Goal: Information Seeking & Learning: Learn about a topic

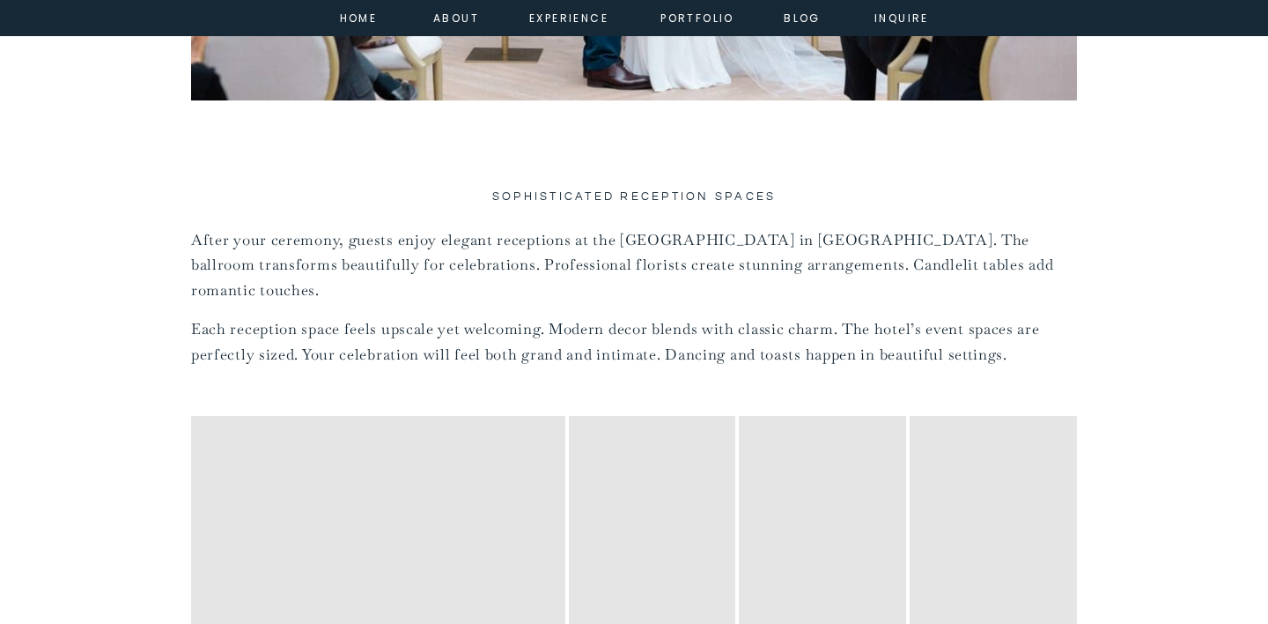
scroll to position [7047, 0]
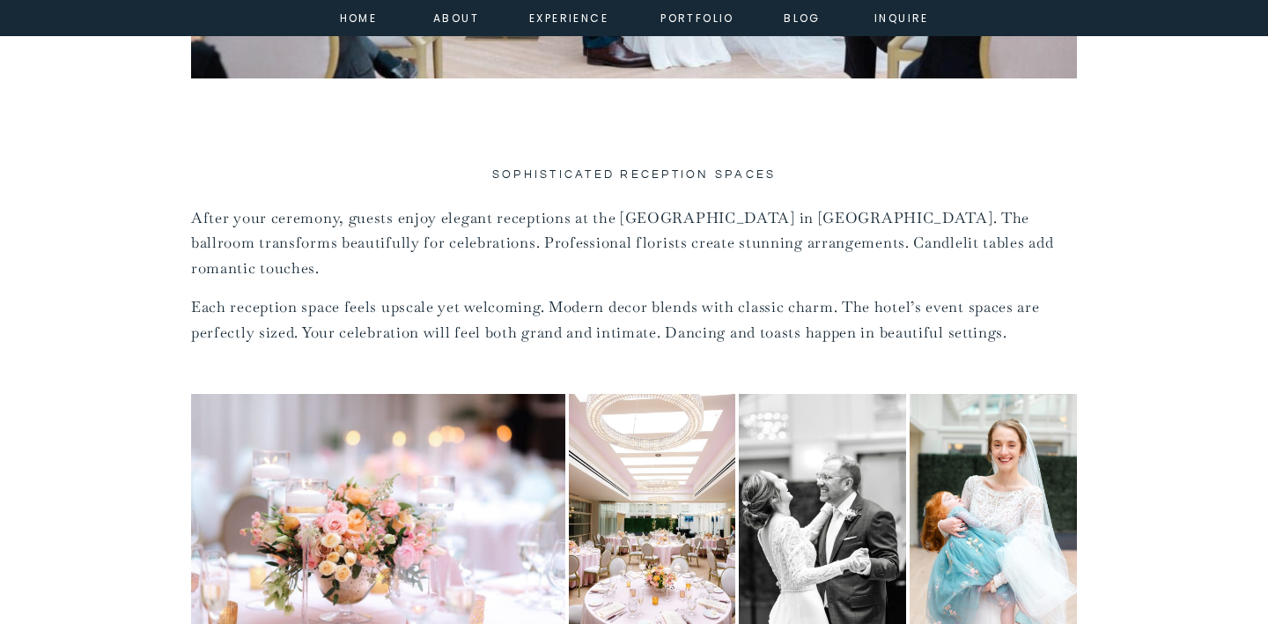
click at [426, 418] on img "Open image 1 of 17 in full-screen" at bounding box center [378, 519] width 374 height 250
click at [652, 454] on img "Open image 2 of 17 in full-screen" at bounding box center [652, 519] width 167 height 250
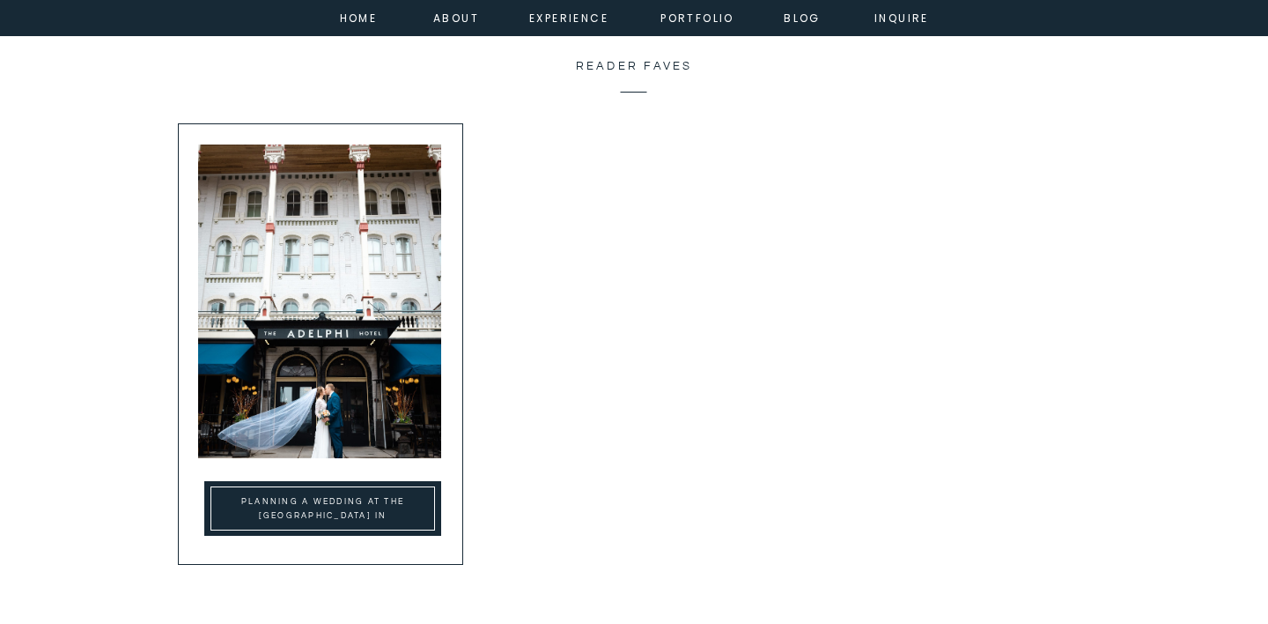
scroll to position [14359, 0]
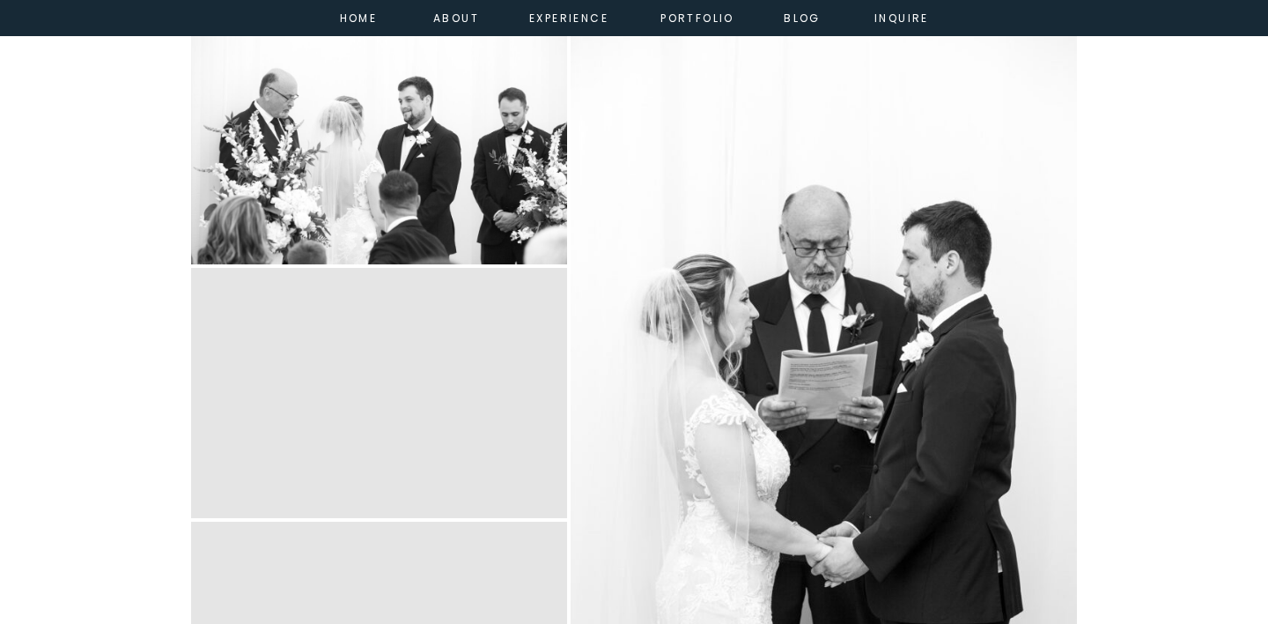
scroll to position [4482, 0]
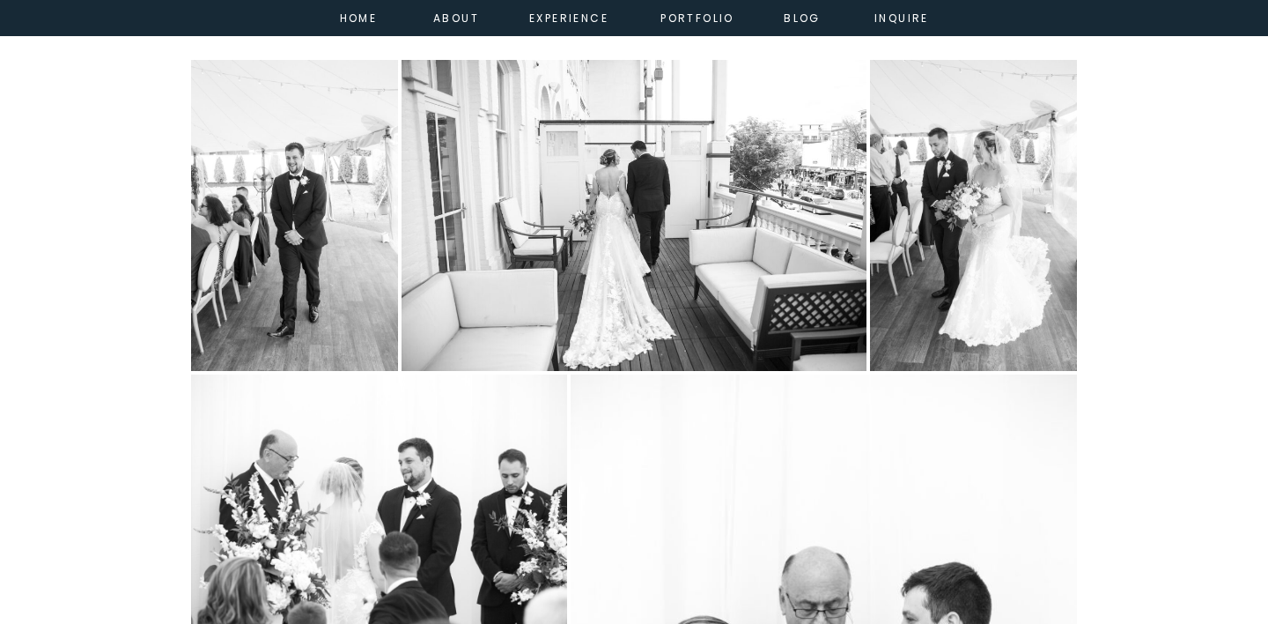
click at [277, 214] on img "Open image 1 of 9 in full-screen" at bounding box center [294, 215] width 207 height 311
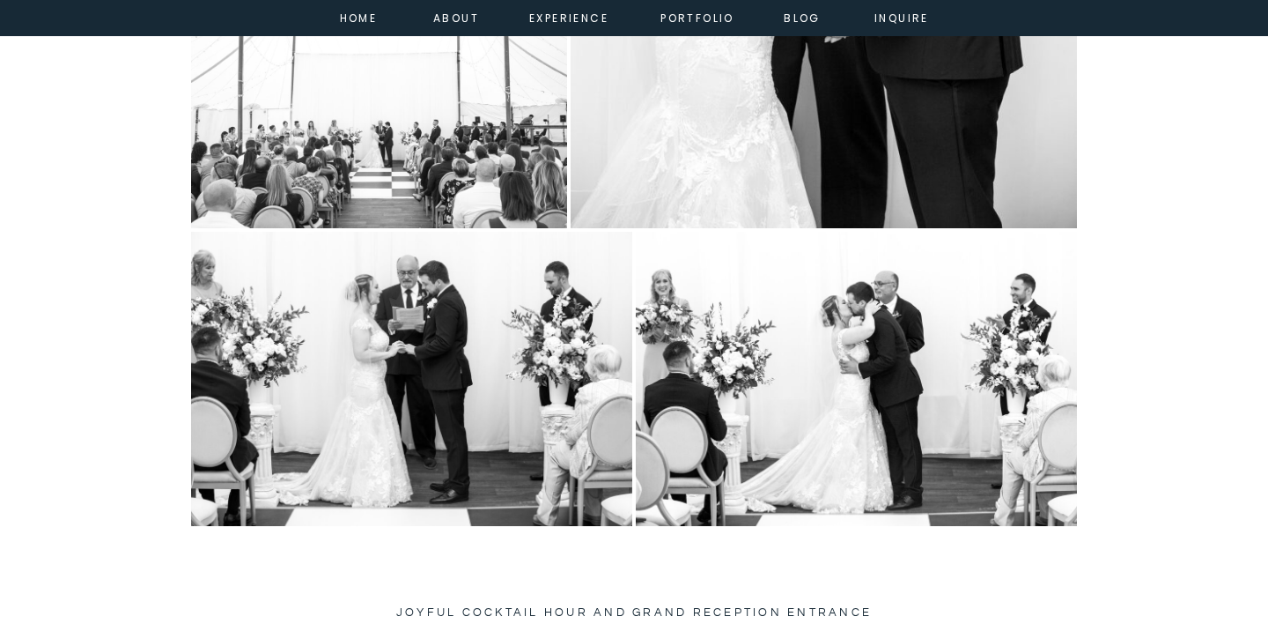
scroll to position [5386, 0]
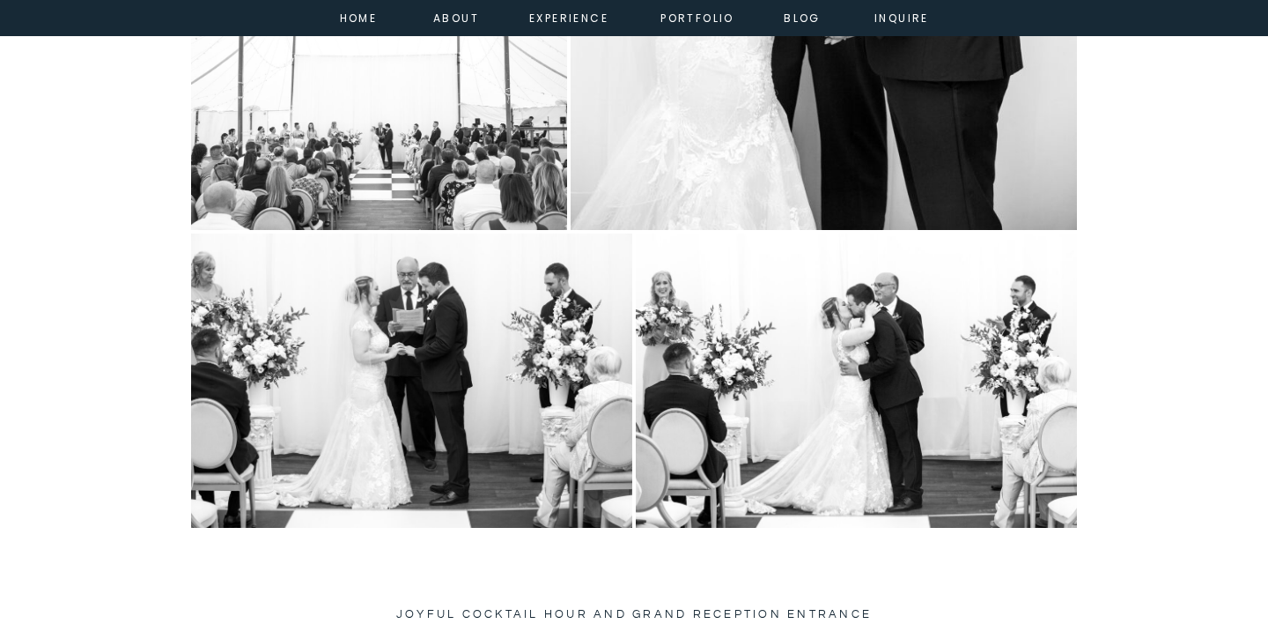
click at [387, 145] on img "Open image 6 of 9 in full-screen" at bounding box center [379, 104] width 376 height 251
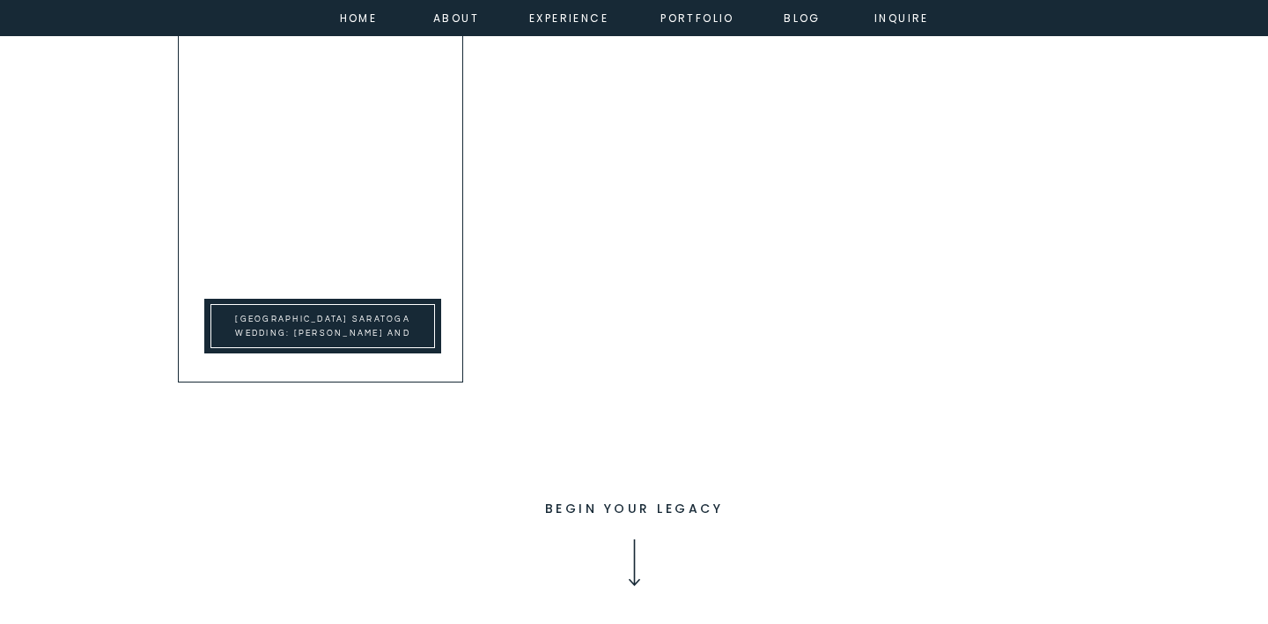
scroll to position [13098, 0]
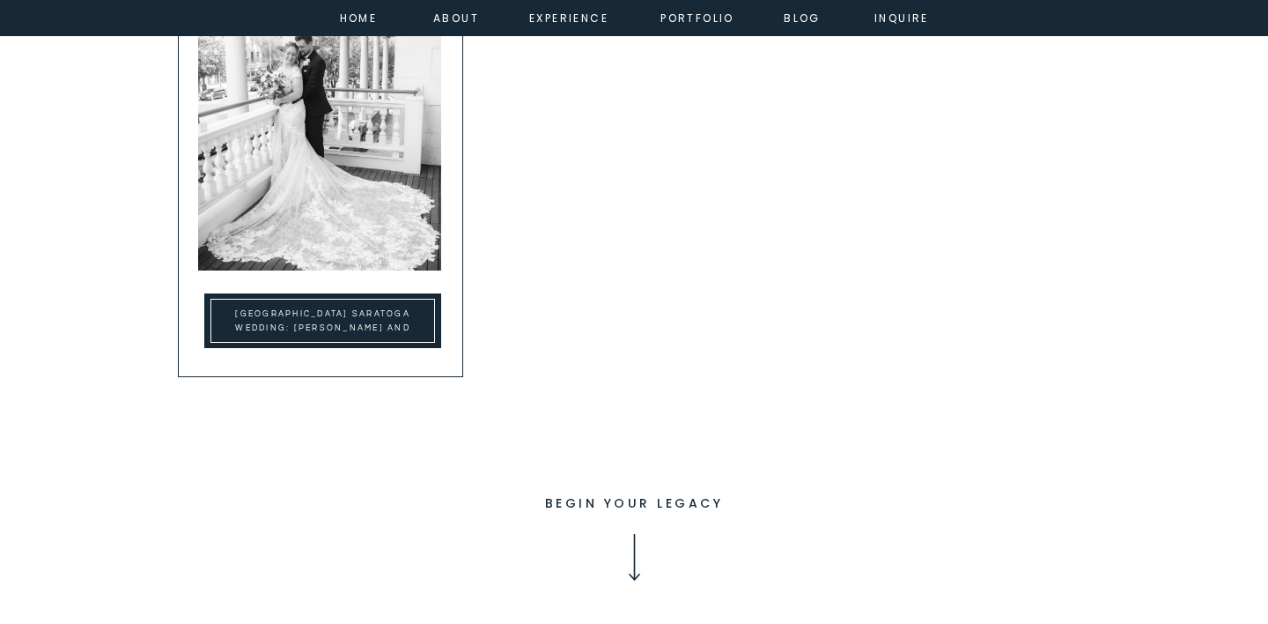
click at [370, 320] on h2 "Adelphi Hotel Saratoga Wedding: Lauren and Mitch’s Day" at bounding box center [323, 321] width 214 height 28
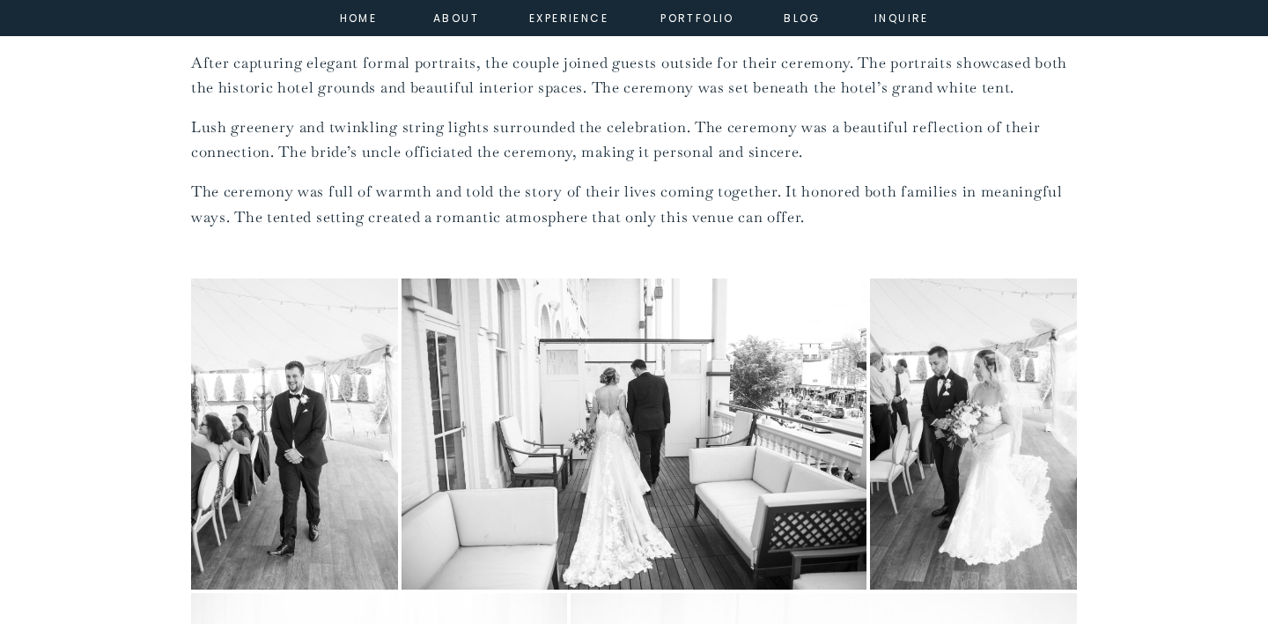
scroll to position [4268, 0]
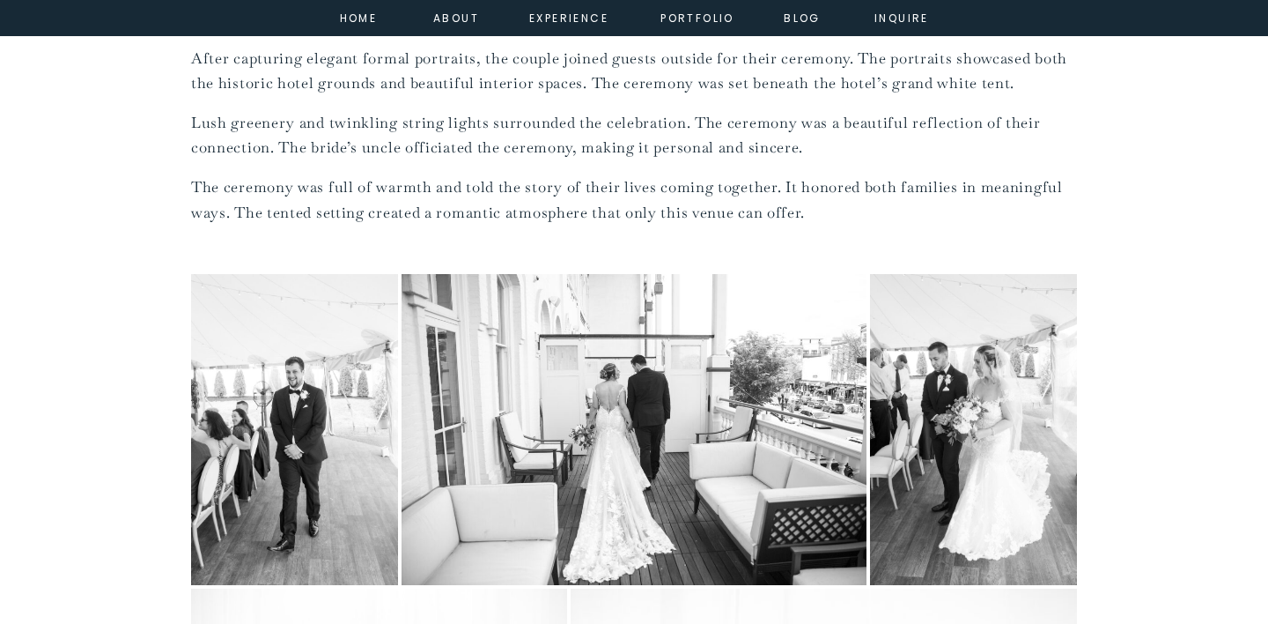
click at [318, 408] on img "Open image 1 of 9 in full-screen" at bounding box center [294, 429] width 207 height 311
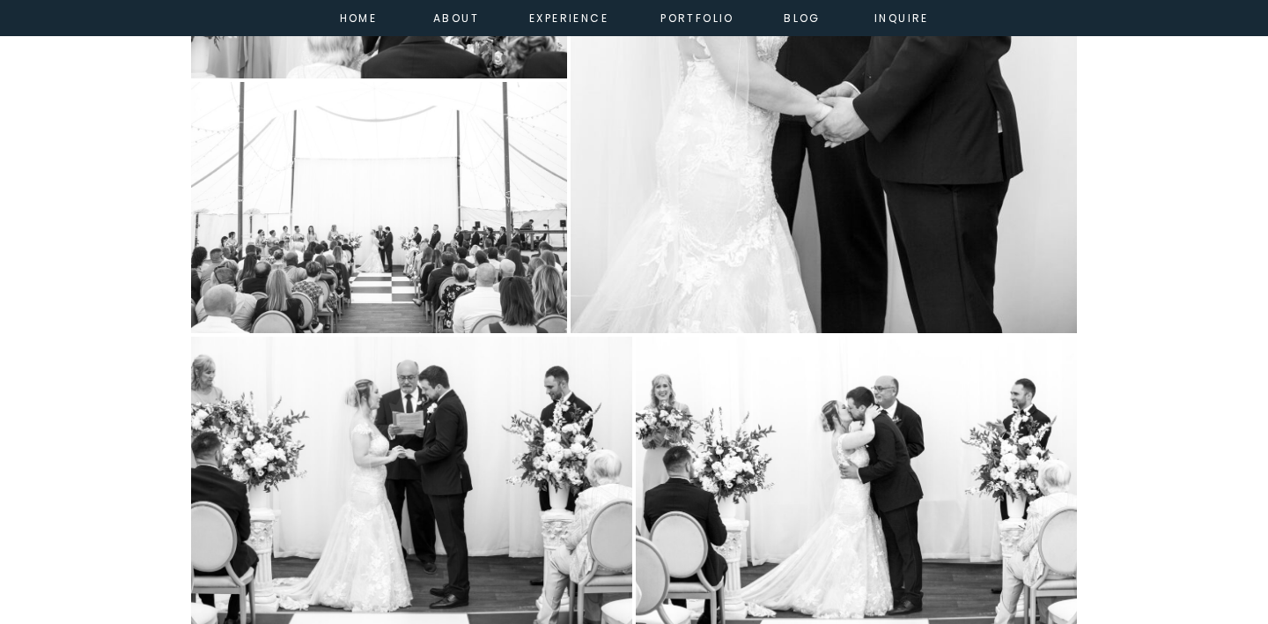
scroll to position [5304, 0]
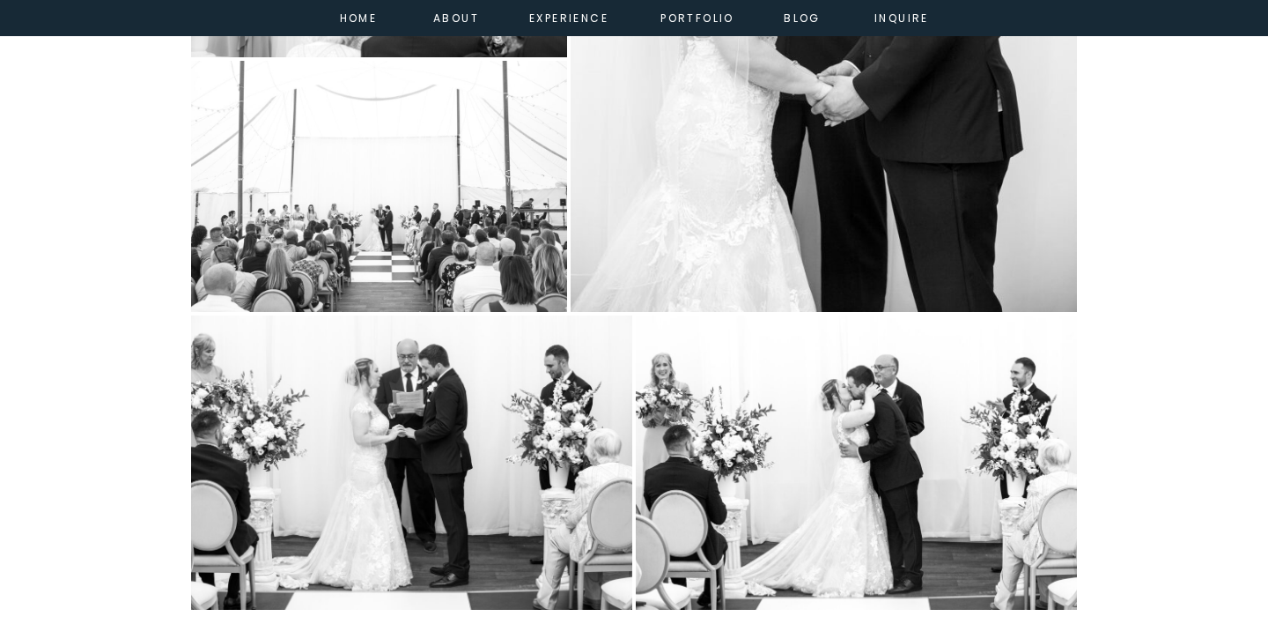
click at [404, 161] on img "Open image 6 of 9 in full-screen" at bounding box center [379, 186] width 376 height 251
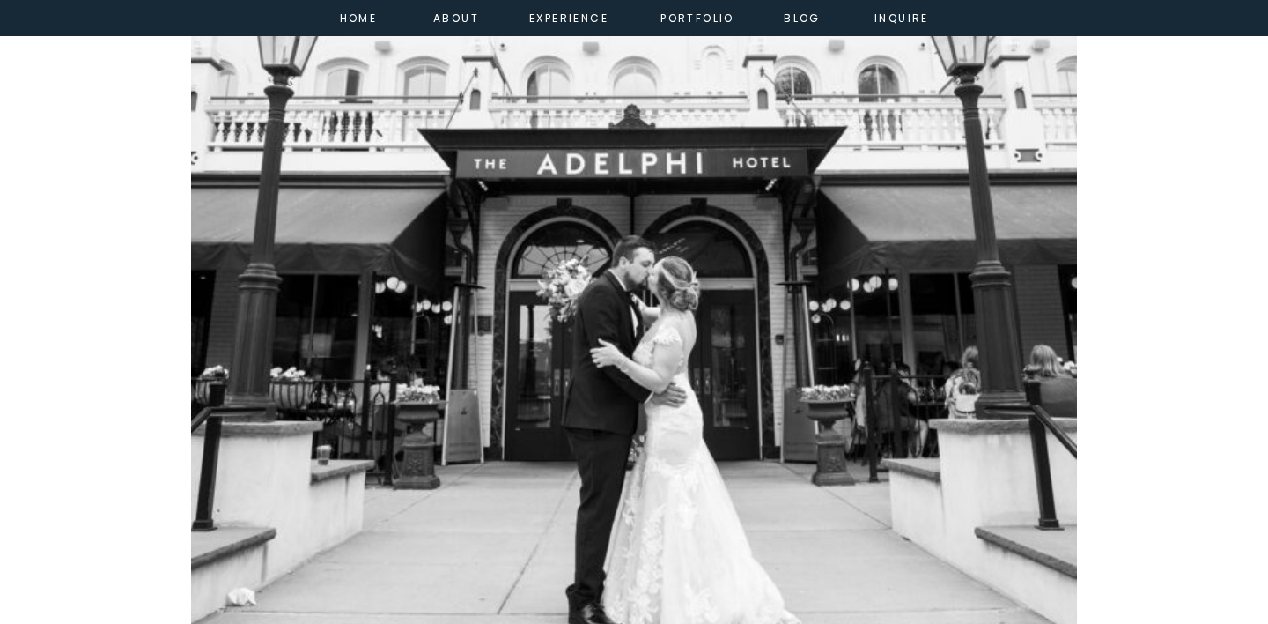
scroll to position [7630, 0]
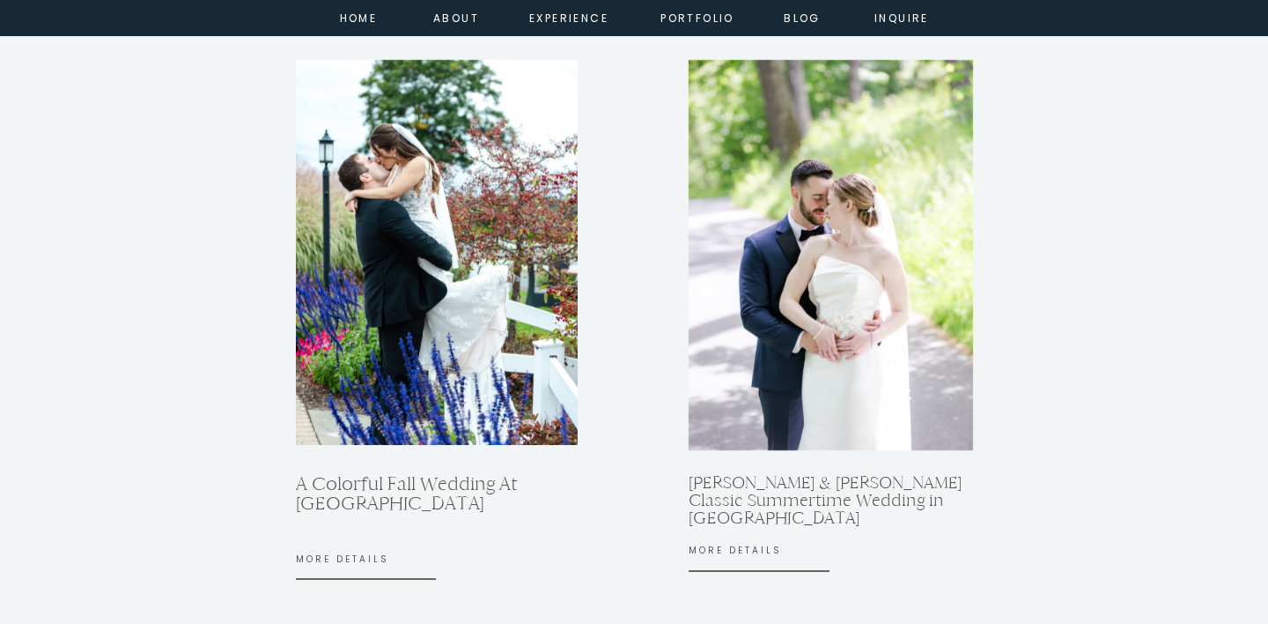
scroll to position [2052, 0]
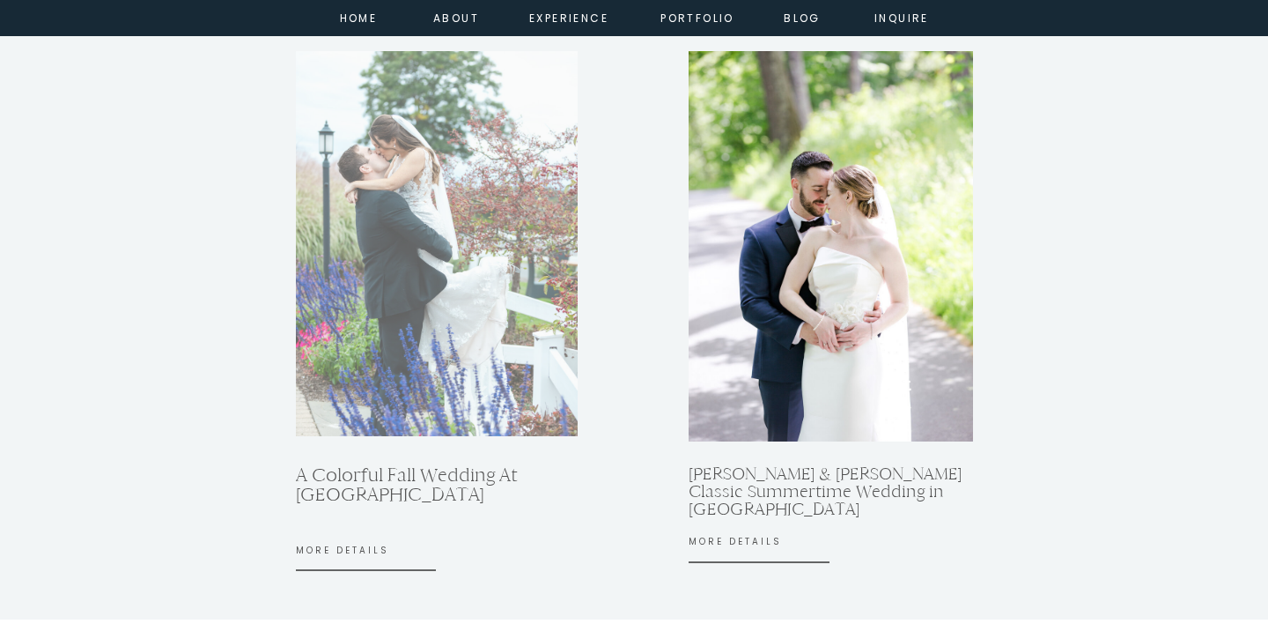
click at [416, 376] on div at bounding box center [437, 243] width 282 height 385
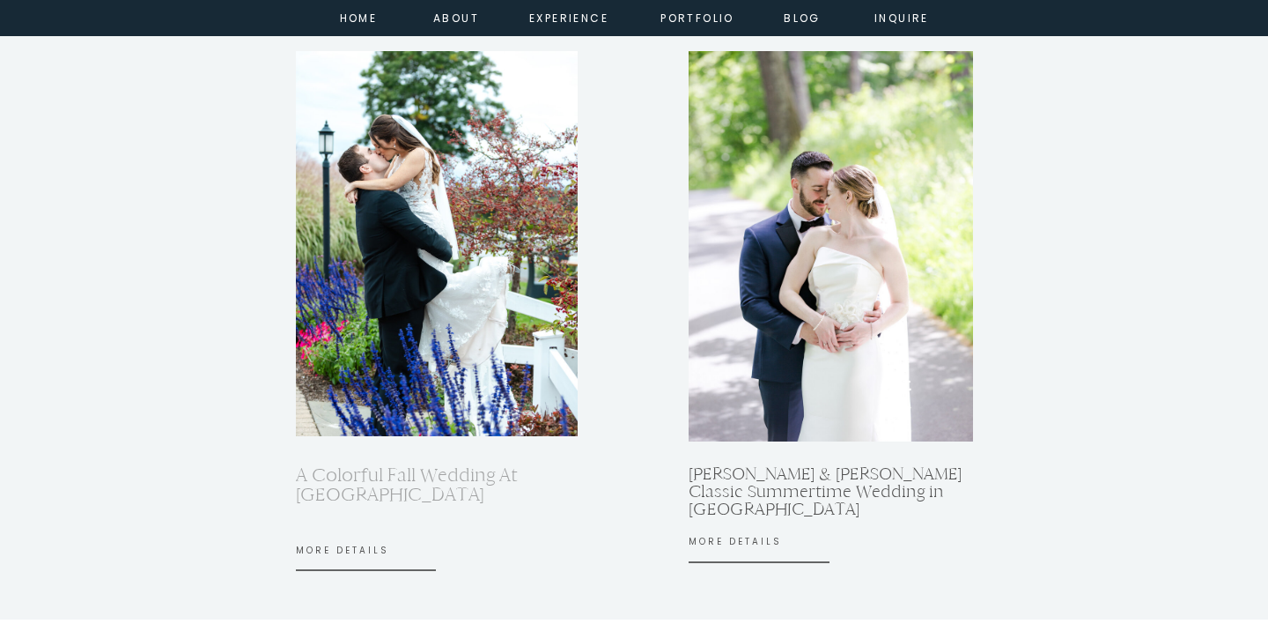
click at [405, 479] on h3 "A Colorful Fall Wedding At [GEOGRAPHIC_DATA]" at bounding box center [440, 497] width 289 height 64
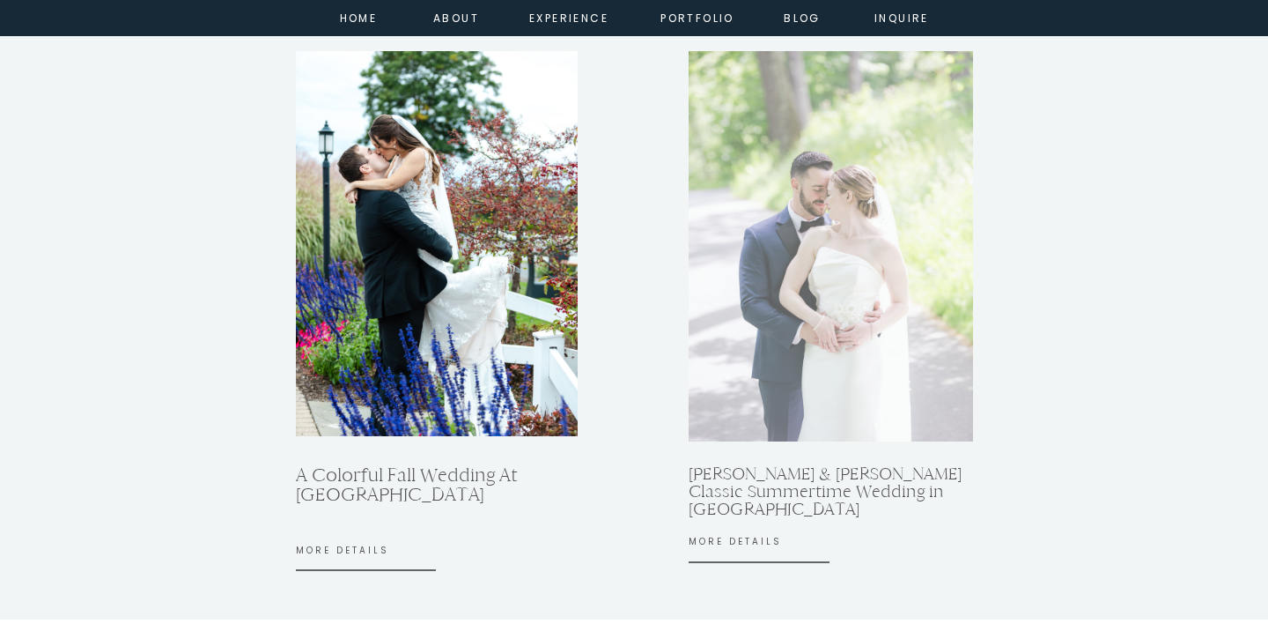
click at [894, 351] on div at bounding box center [831, 246] width 284 height 390
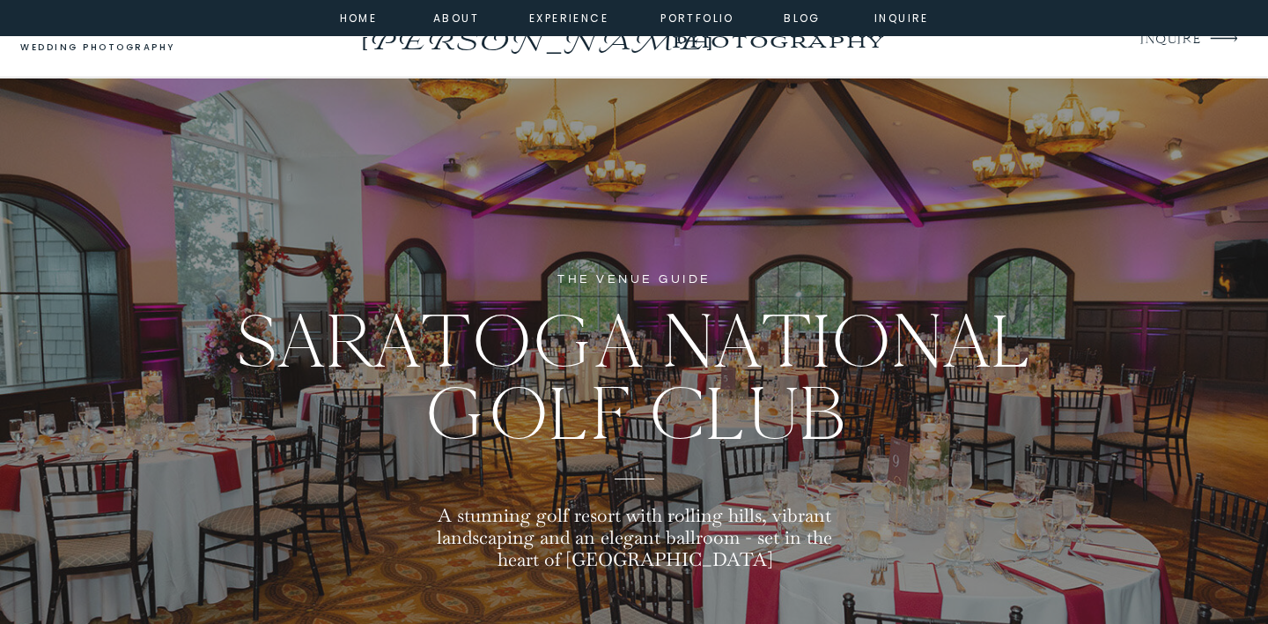
scroll to position [35, 0]
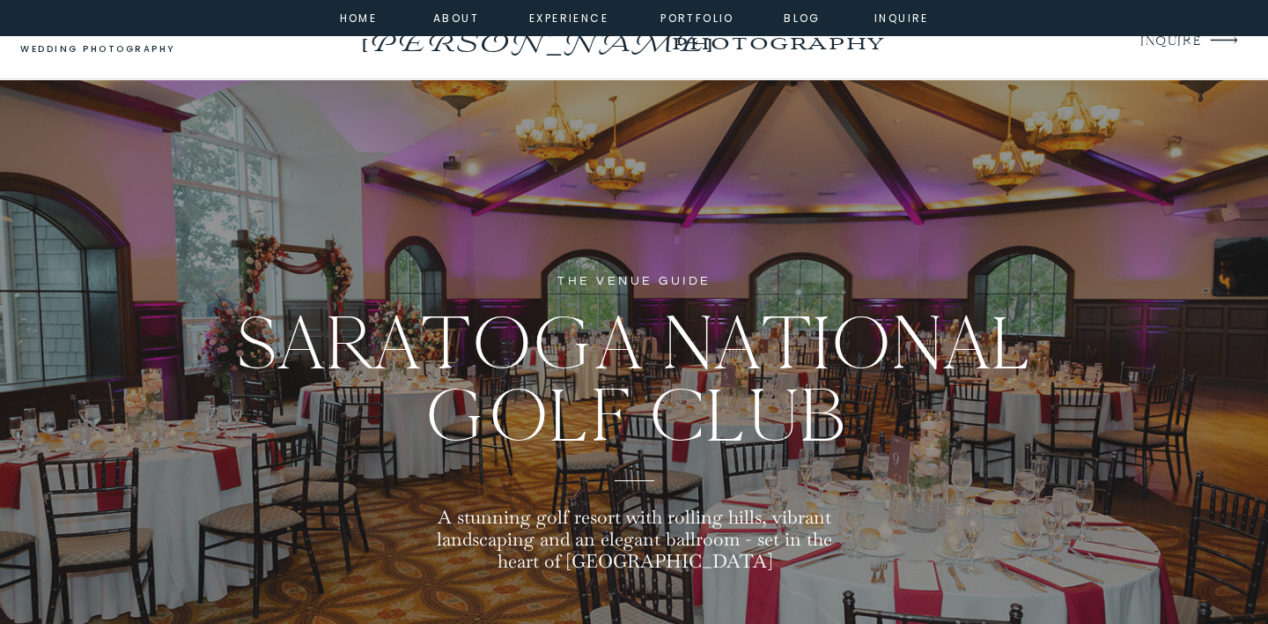
click at [593, 380] on h1 "Saratoga National Golf Club" at bounding box center [634, 382] width 903 height 151
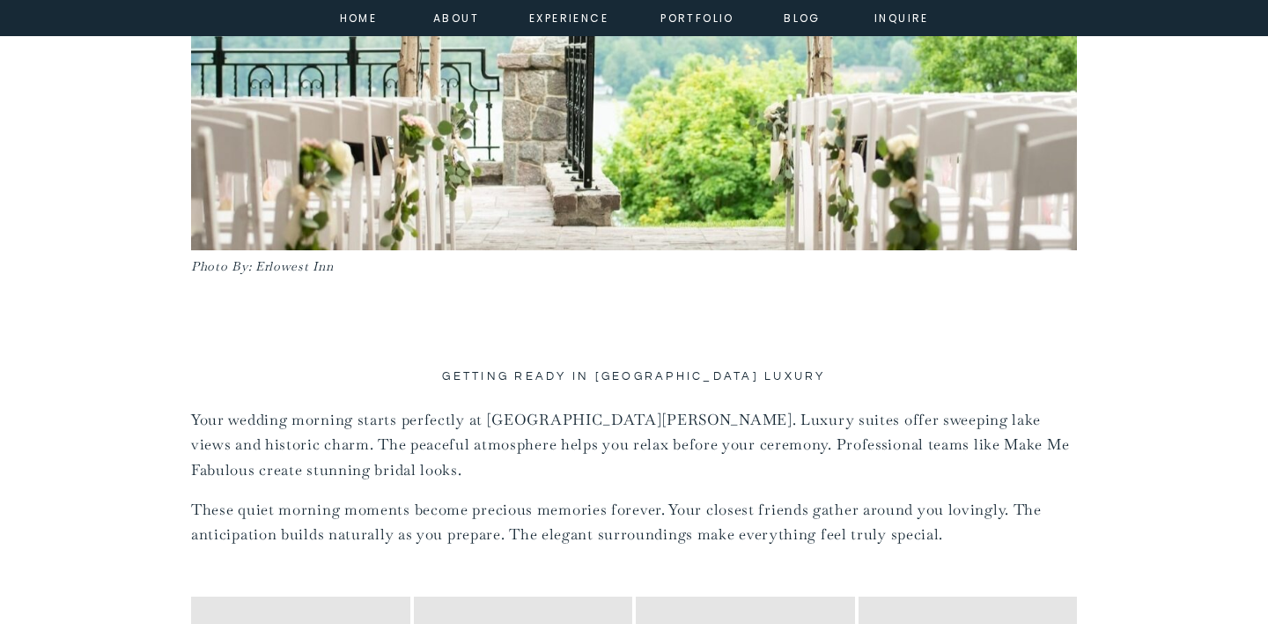
scroll to position [1759, 0]
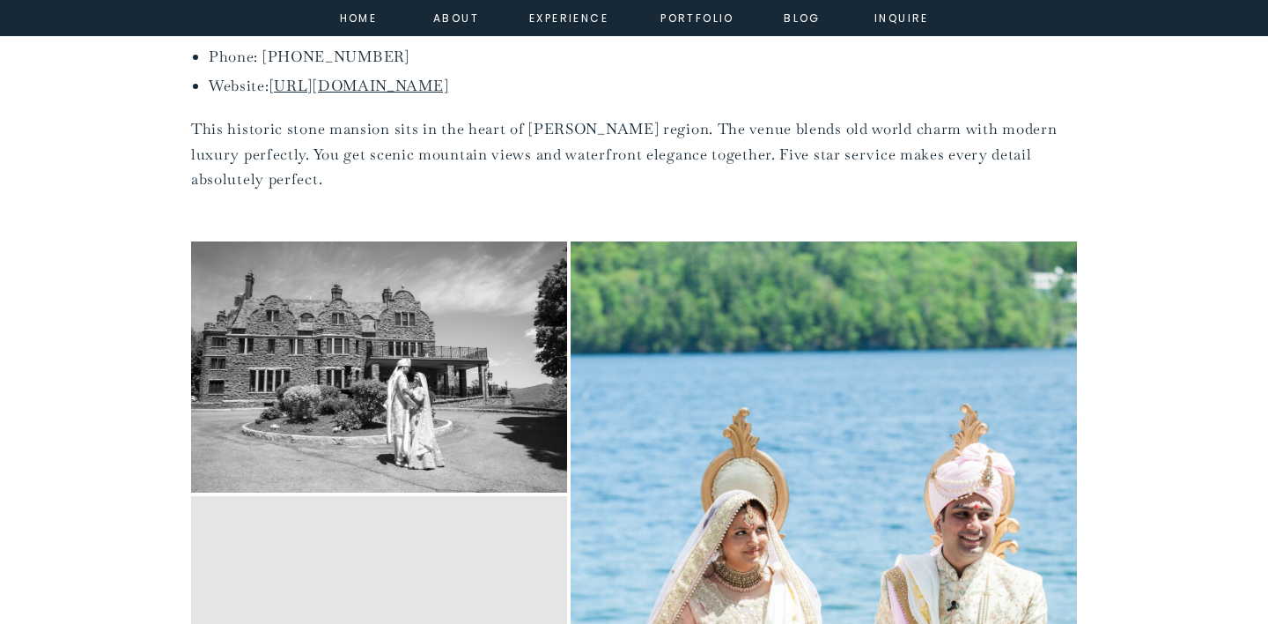
scroll to position [8377, 0]
